Goal: Complete application form

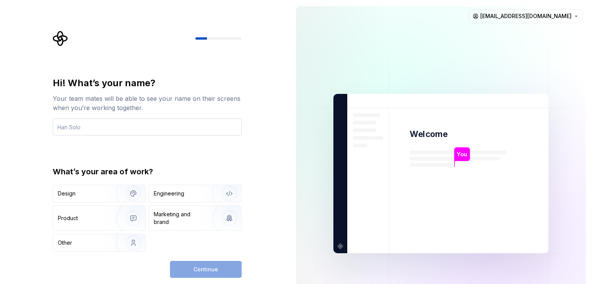
click at [187, 127] on input "text" at bounding box center [147, 127] width 189 height 17
click at [182, 187] on div "Engineering" at bounding box center [195, 193] width 92 height 17
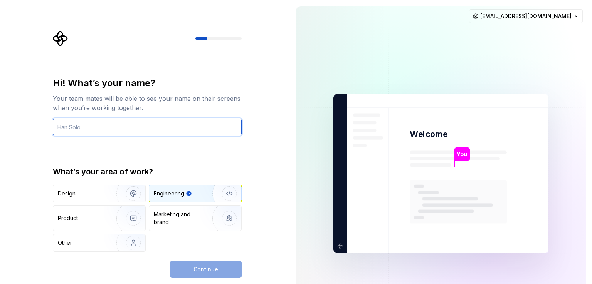
click at [177, 120] on input "text" at bounding box center [147, 127] width 189 height 17
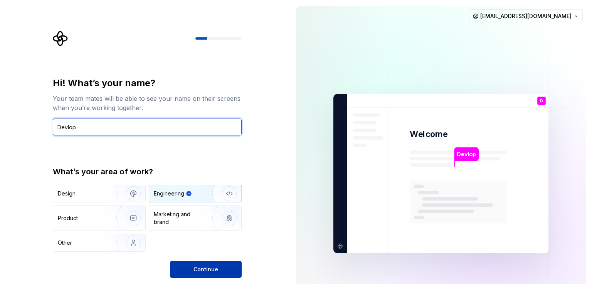
type input "Devlop"
click at [200, 271] on span "Continue" at bounding box center [205, 270] width 25 height 8
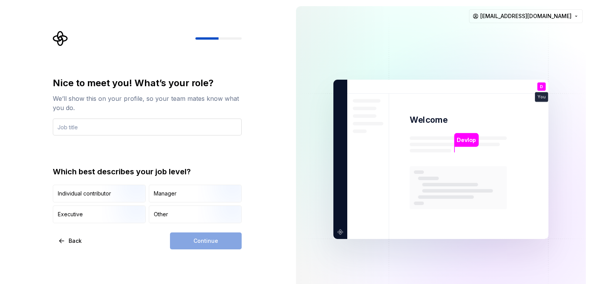
click at [186, 127] on input "text" at bounding box center [147, 127] width 189 height 17
click at [130, 196] on img "button" at bounding box center [126, 204] width 49 height 52
click at [211, 240] on div "Continue" at bounding box center [206, 241] width 72 height 17
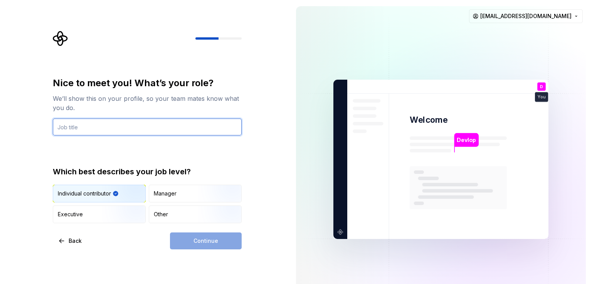
click at [214, 135] on input "text" at bounding box center [147, 127] width 189 height 17
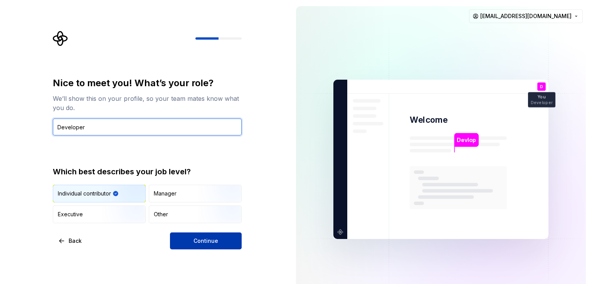
type input "Developer"
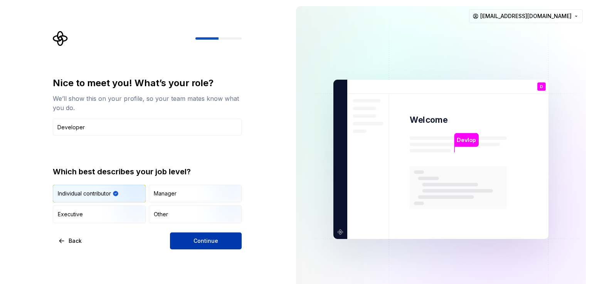
click at [203, 242] on span "Continue" at bounding box center [205, 241] width 25 height 8
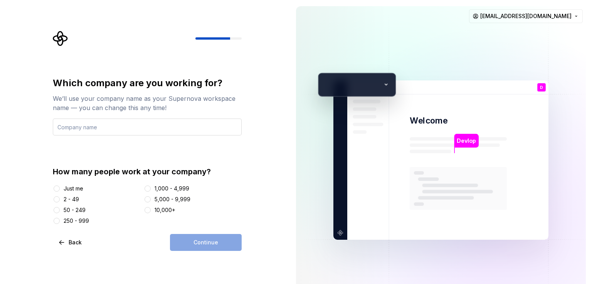
click at [160, 130] on input "text" at bounding box center [147, 127] width 189 height 17
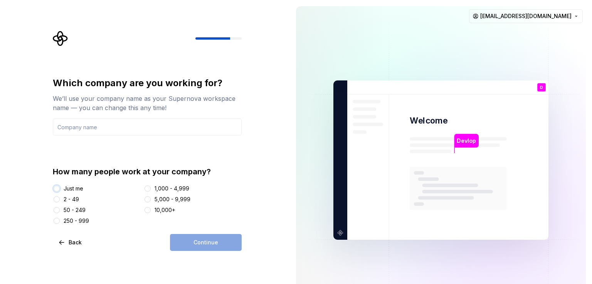
click at [55, 191] on button "Just me" at bounding box center [57, 189] width 6 height 6
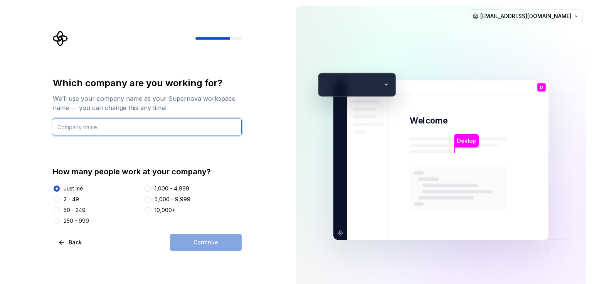
click at [116, 124] on input "text" at bounding box center [147, 127] width 189 height 17
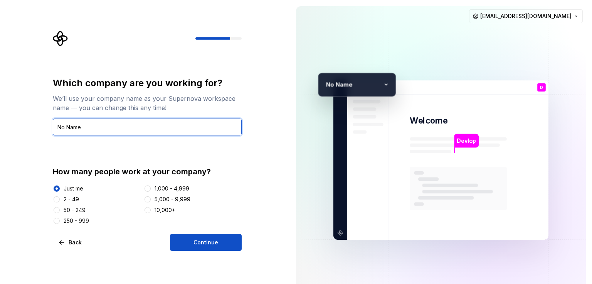
type input "No Name"
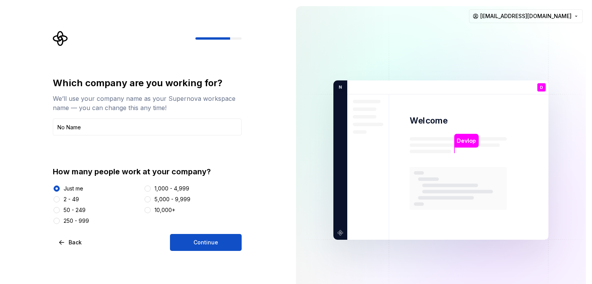
click at [200, 233] on div "Which company are you working for? We’ll use your company name as your Supernov…" at bounding box center [147, 164] width 189 height 174
click at [207, 240] on span "Continue" at bounding box center [205, 243] width 25 height 8
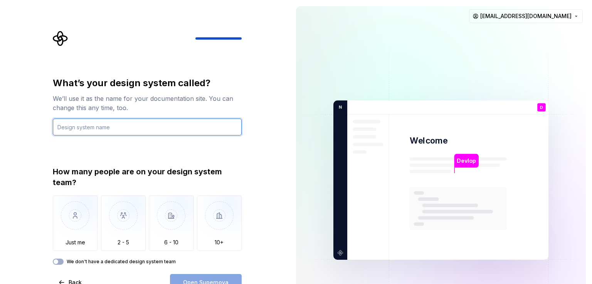
click at [168, 126] on input "text" at bounding box center [147, 127] width 189 height 17
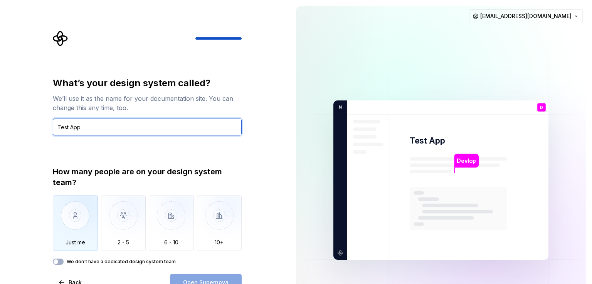
type input "Test App"
click at [71, 248] on div "Just me" at bounding box center [75, 223] width 45 height 55
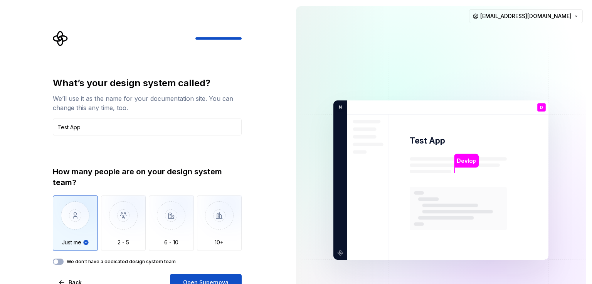
click at [65, 264] on div "We don't have a dedicated design system team" at bounding box center [147, 262] width 189 height 6
click at [58, 262] on span "button" at bounding box center [56, 262] width 5 height 5
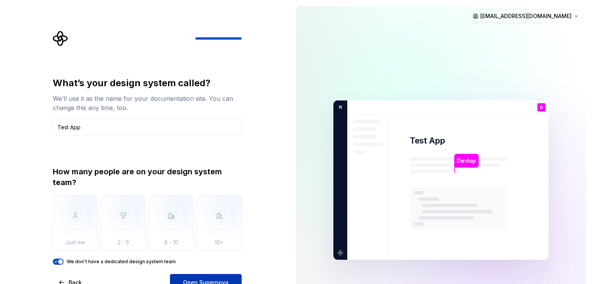
click at [198, 281] on span "Open Supernova" at bounding box center [205, 283] width 45 height 8
click at [470, 161] on p "Devlop" at bounding box center [465, 161] width 19 height 8
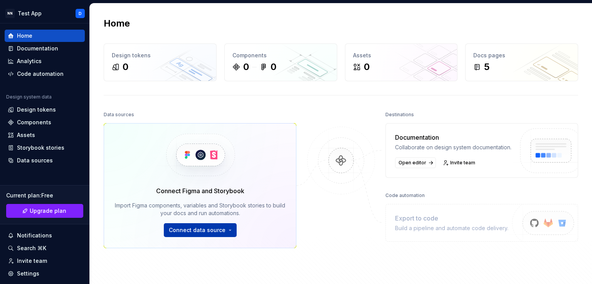
click at [216, 226] on span "Connect data source" at bounding box center [197, 230] width 57 height 8
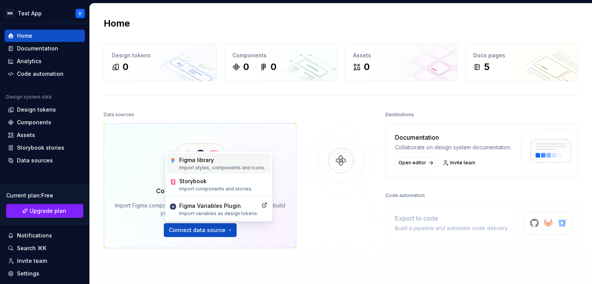
click at [240, 170] on p "Import styles, components and icons." at bounding box center [222, 168] width 86 height 6
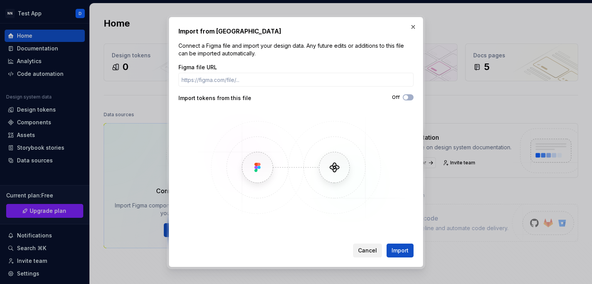
click at [367, 251] on span "Cancel" at bounding box center [367, 251] width 19 height 8
